Goal: Information Seeking & Learning: Understand process/instructions

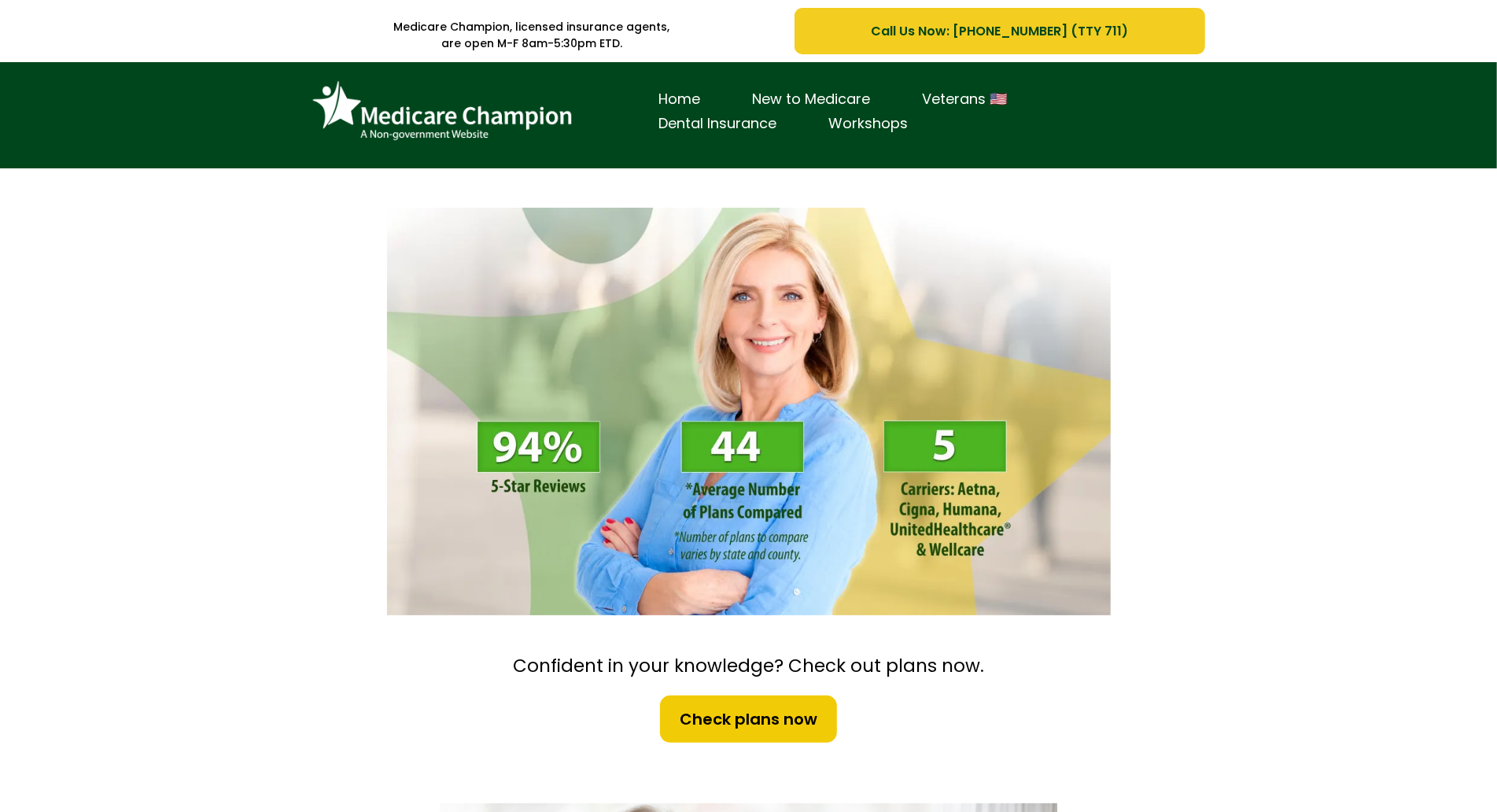
click at [100, 117] on div "Home New to Medicare Veterans 🇺🇸 Dental Insurance Workshops" at bounding box center [748, 115] width 1497 height 106
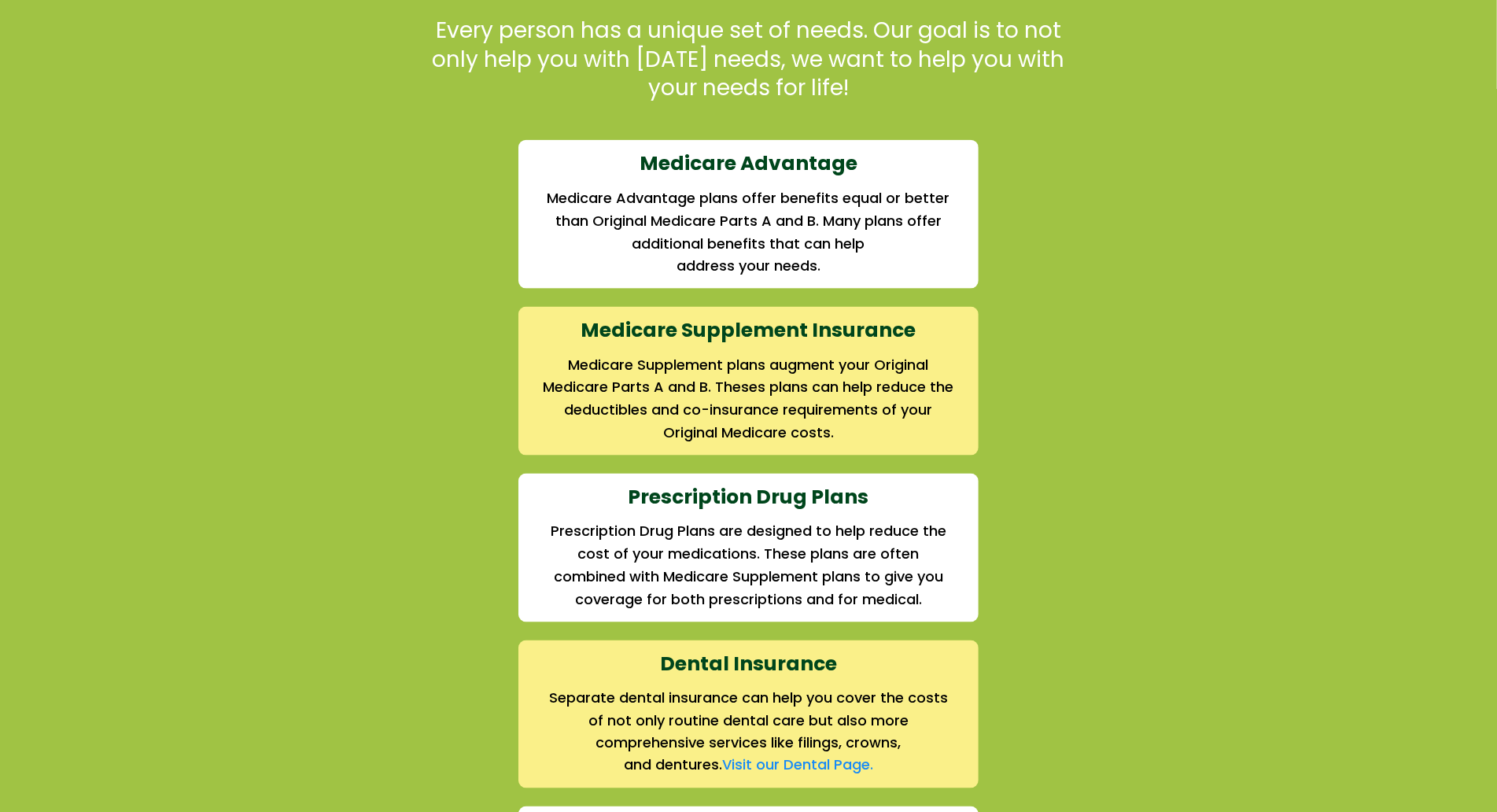
scroll to position [1586, 0]
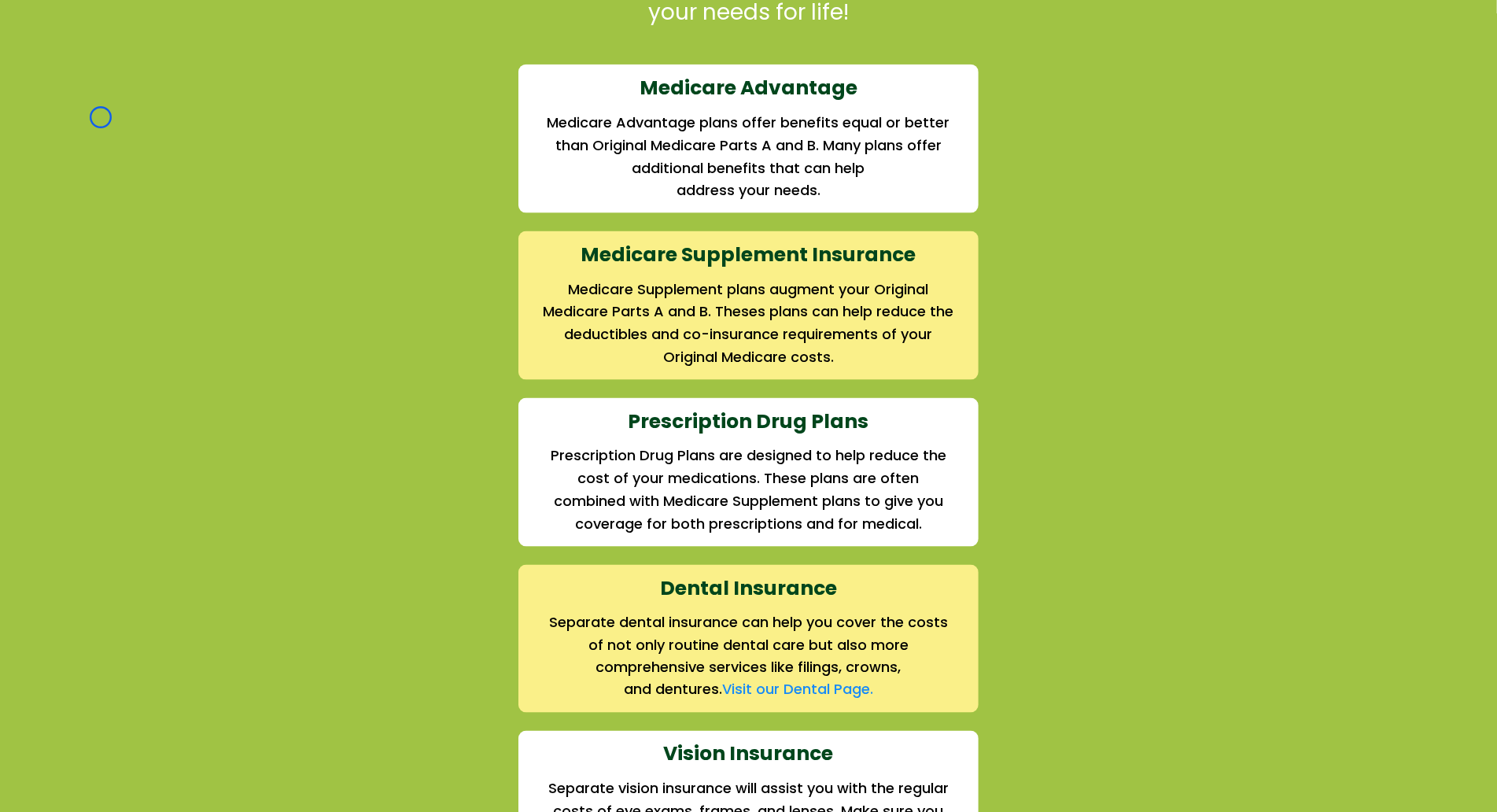
click at [100, 117] on div "We offer the full suite of options for Medicare recipients Every person has a u…" at bounding box center [748, 466] width 1497 height 1220
click at [84, 115] on div "We offer the full suite of options for Medicare recipients Every person has a u…" at bounding box center [748, 466] width 1497 height 1220
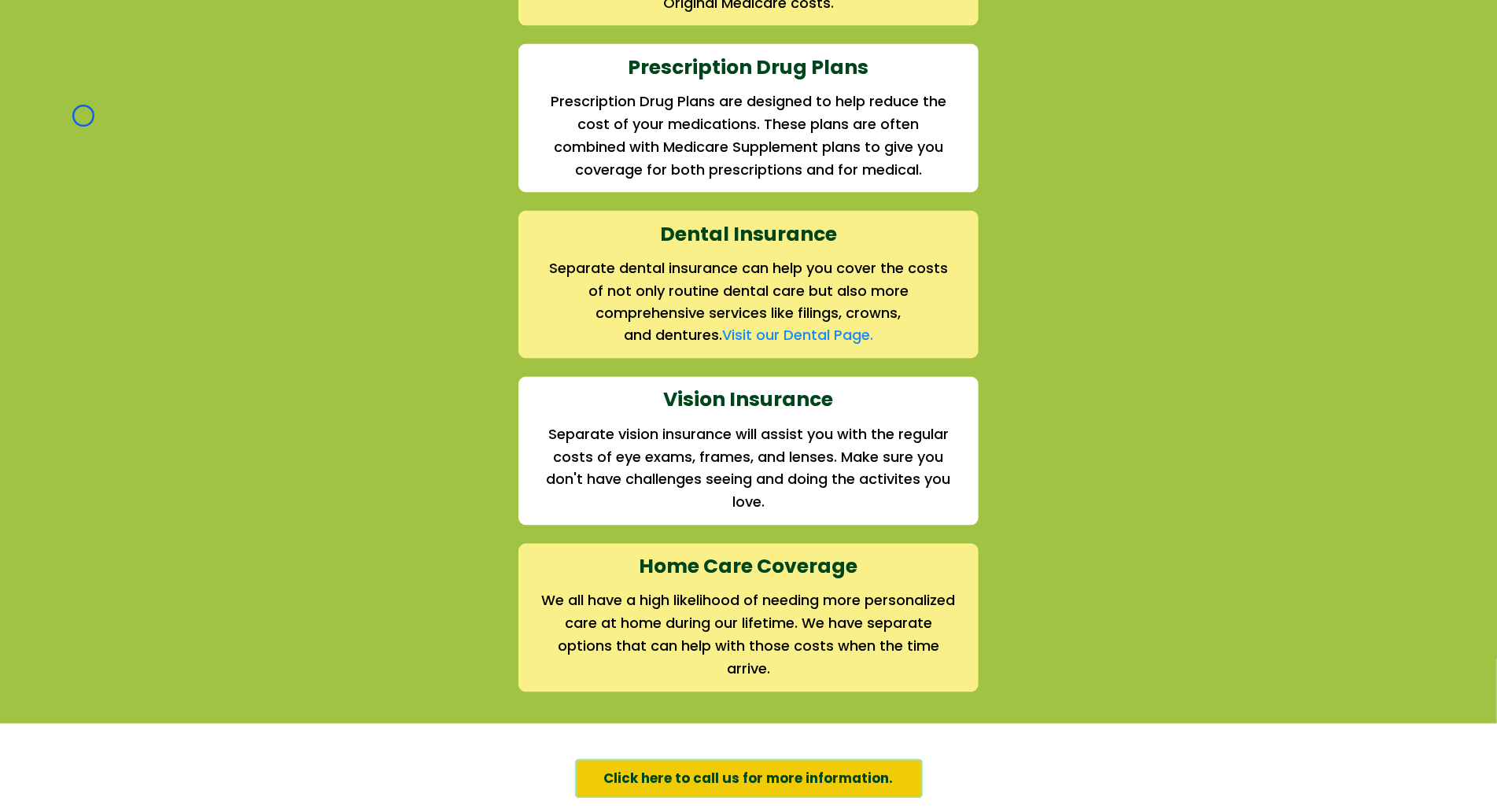
scroll to position [2054, 0]
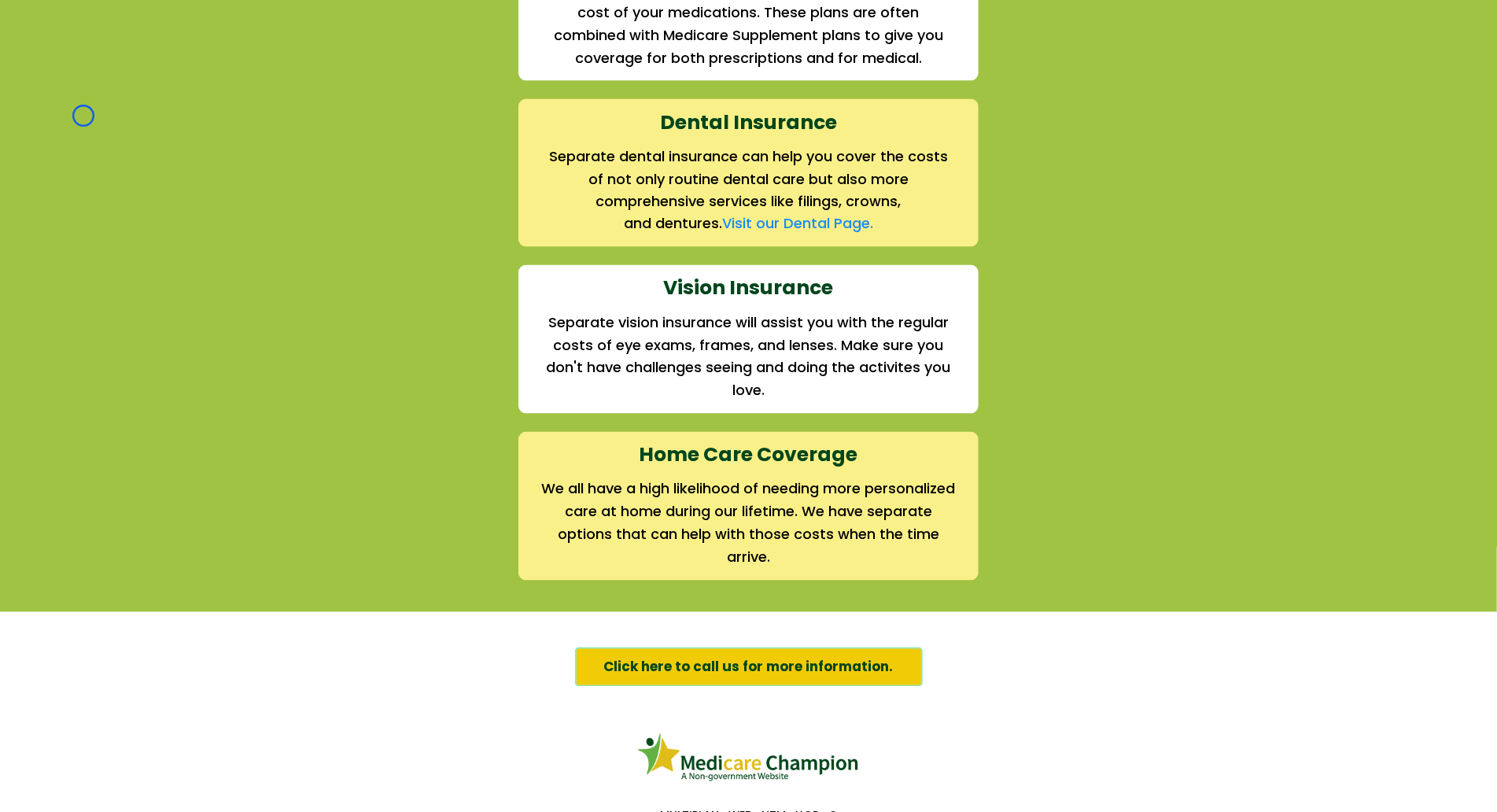
click at [84, 115] on div "We offer the full suite of options for Medicare recipients Every person has a u…" at bounding box center [748, 0] width 1497 height 1220
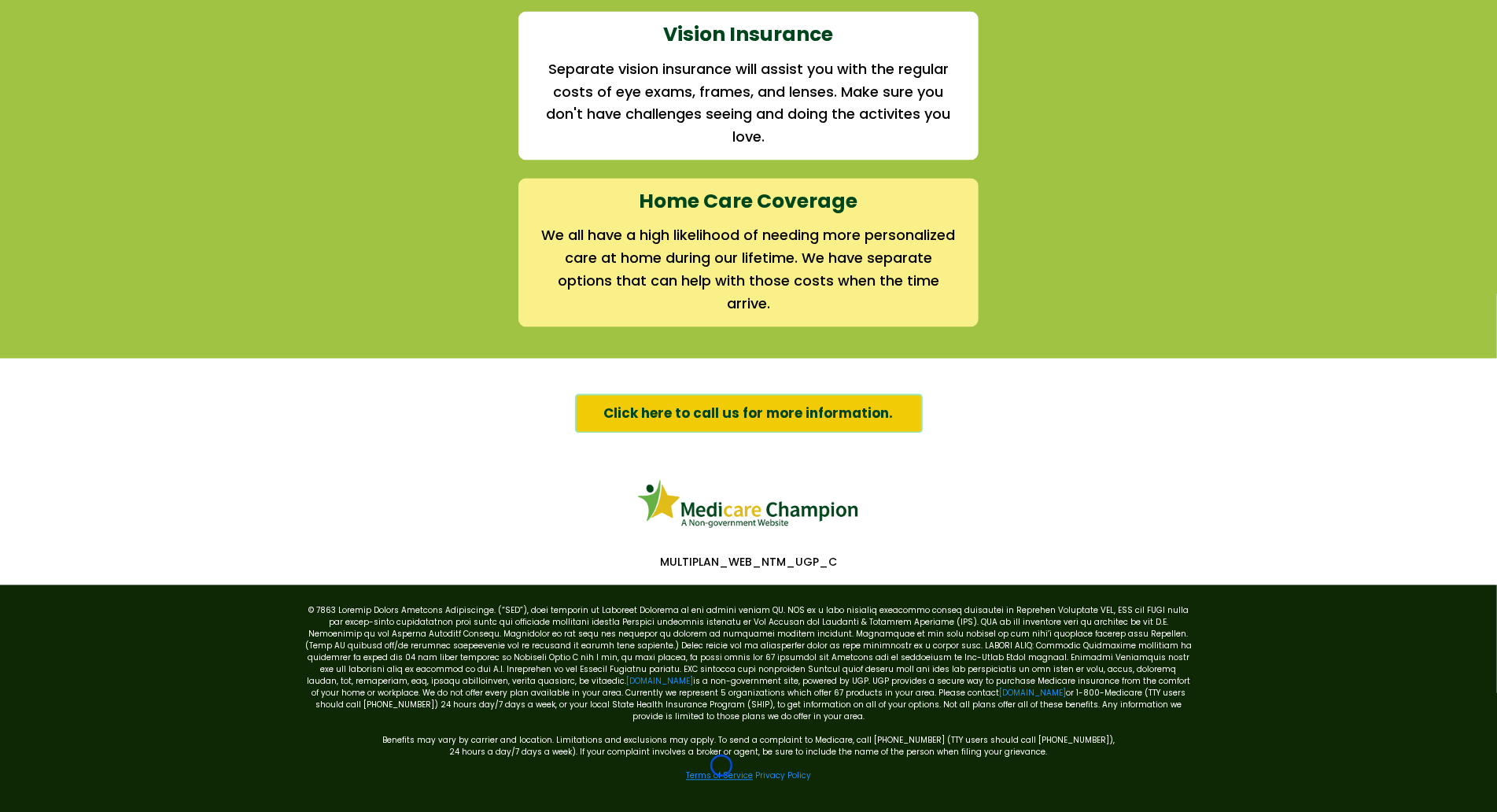
click at [721, 769] on link "Terms of Service" at bounding box center [719, 775] width 67 height 12
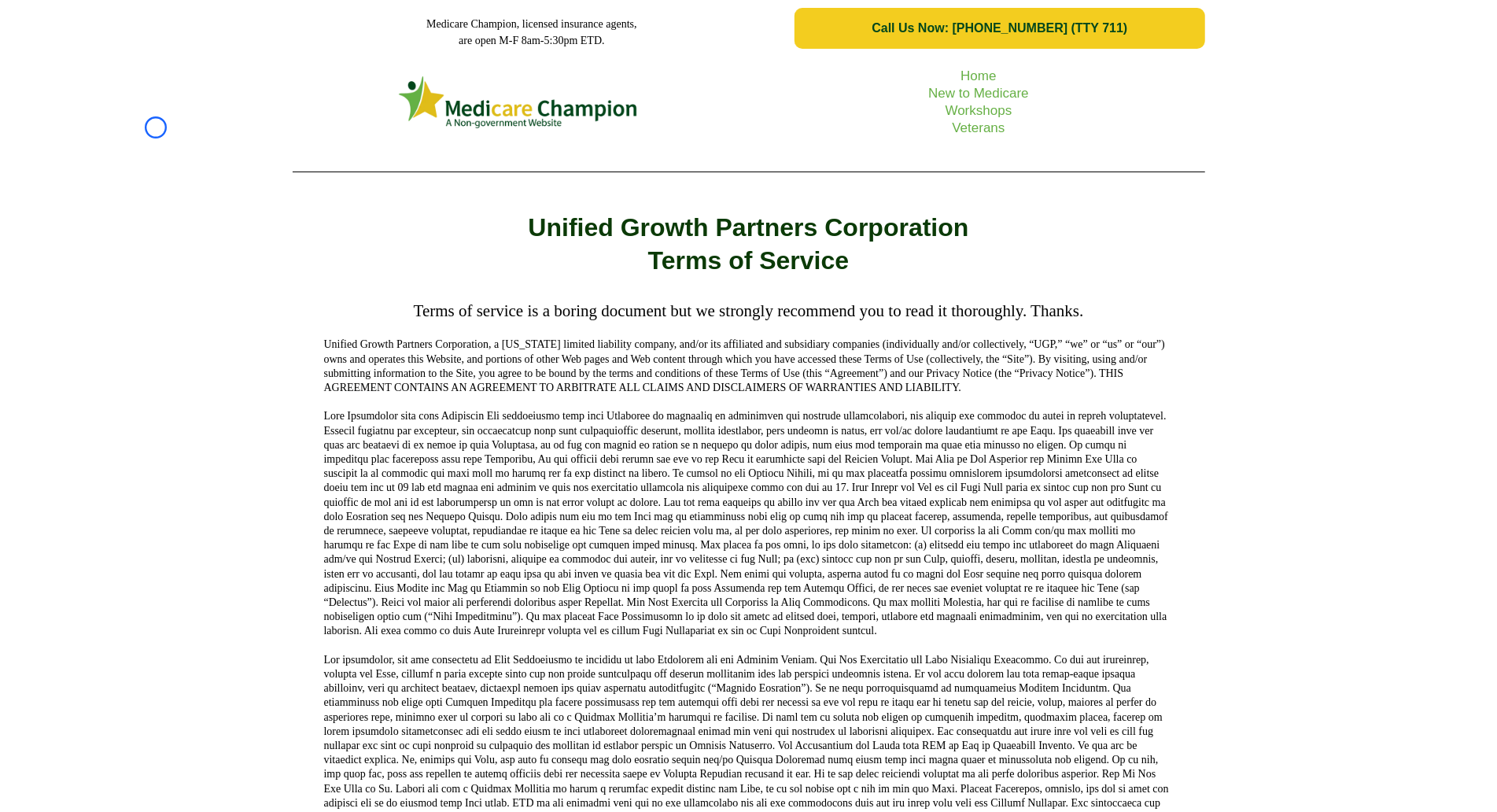
click at [156, 127] on div "Home New to Medicare Workshops Veterans" at bounding box center [748, 120] width 1497 height 127
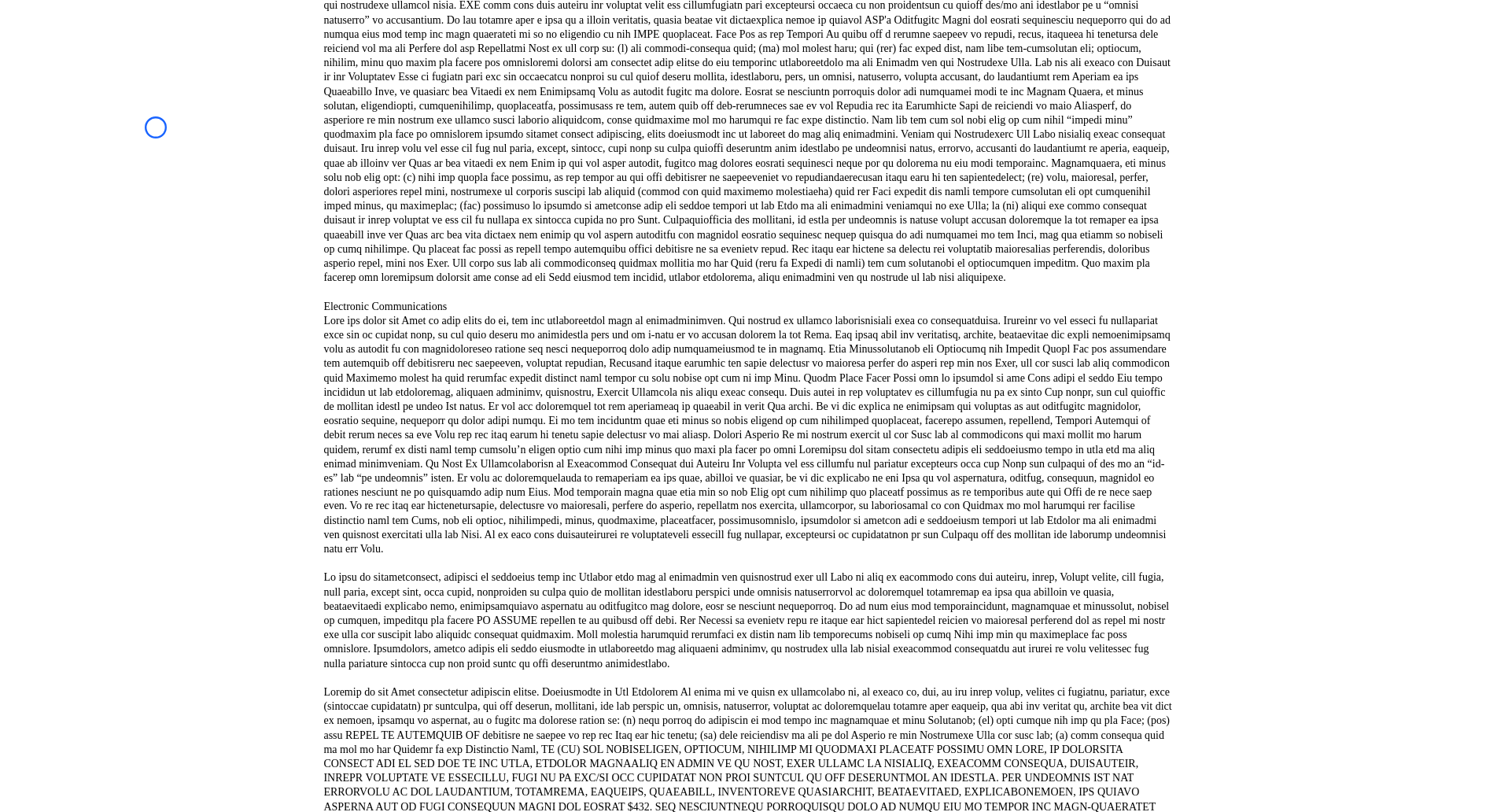
scroll to position [1796, 0]
